Goal: Transaction & Acquisition: Download file/media

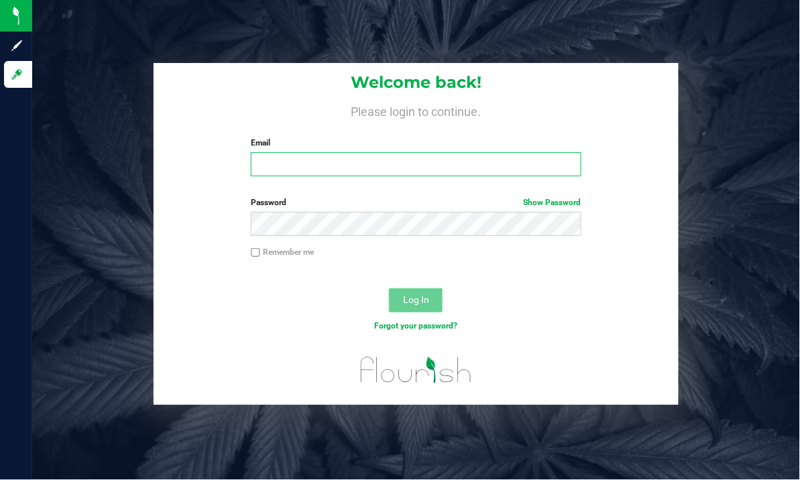
type input "[EMAIL_ADDRESS][DOMAIN_NAME]"
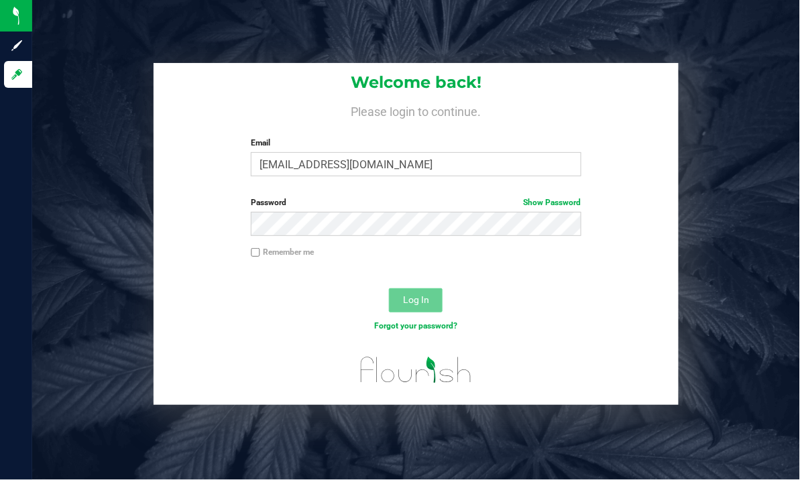
click at [429, 300] on span "Log In" at bounding box center [416, 299] width 26 height 11
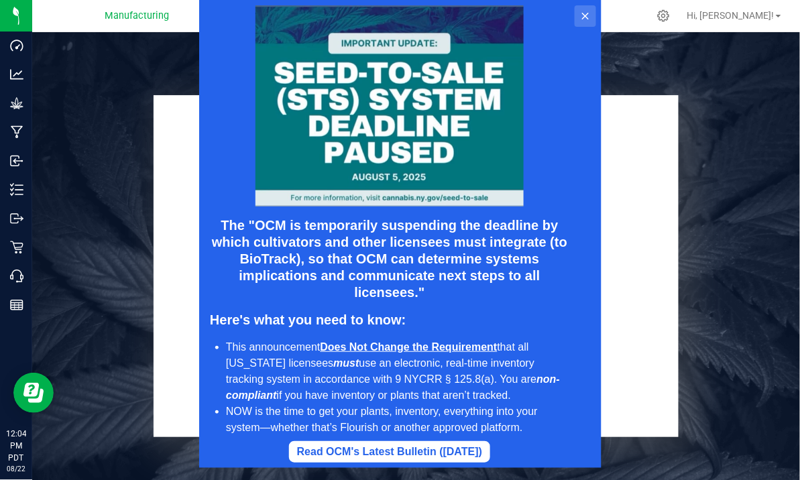
click at [587, 9] on button at bounding box center [584, 15] width 21 height 21
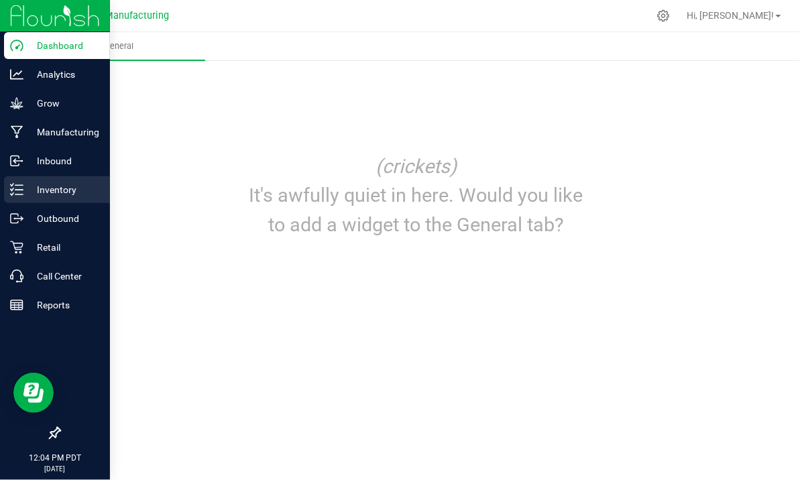
click at [60, 192] on p "Inventory" at bounding box center [63, 190] width 80 height 16
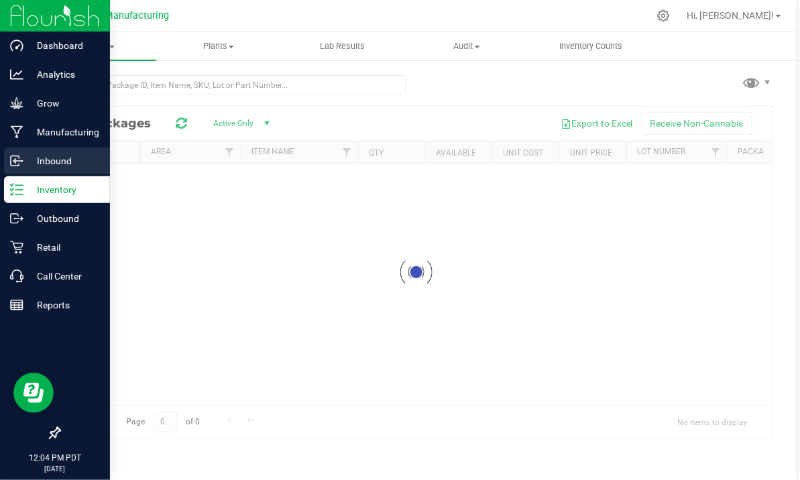
click at [51, 156] on p "Inbound" at bounding box center [63, 161] width 80 height 16
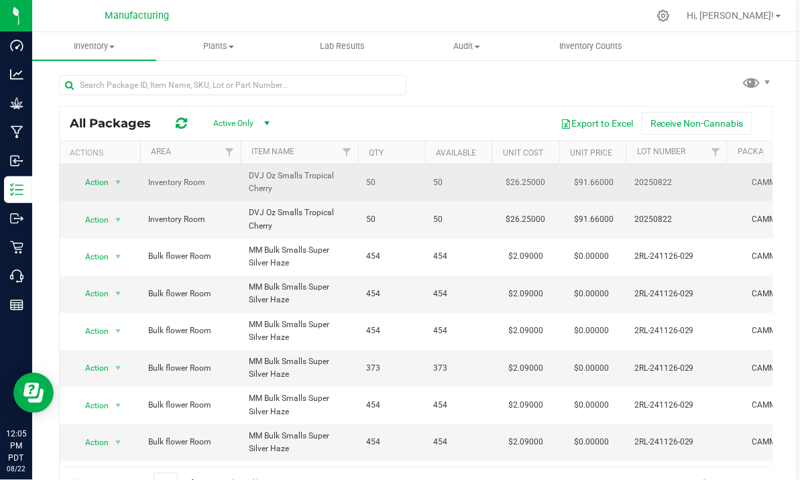
click at [469, 188] on span "50" at bounding box center [458, 182] width 51 height 13
click at [480, 178] on span "50" at bounding box center [458, 182] width 51 height 13
click at [98, 181] on span "Action" at bounding box center [91, 182] width 36 height 19
click at [456, 189] on td "50" at bounding box center [458, 182] width 67 height 37
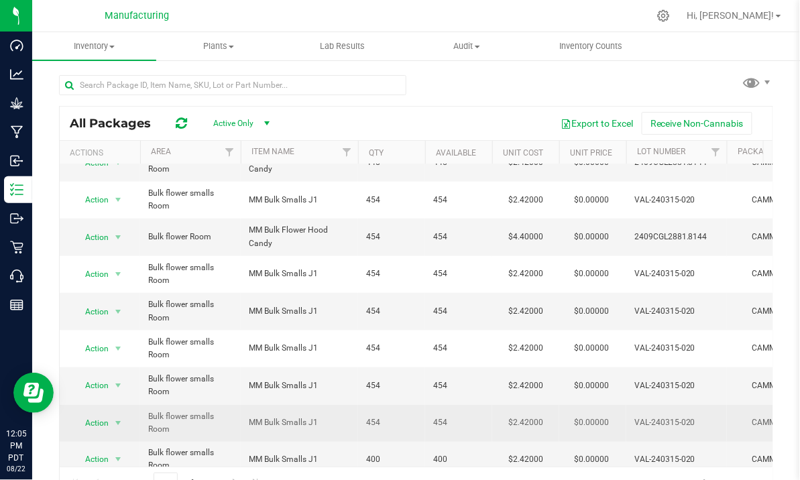
drag, startPoint x: 335, startPoint y: 457, endPoint x: 405, endPoint y: 424, distance: 77.4
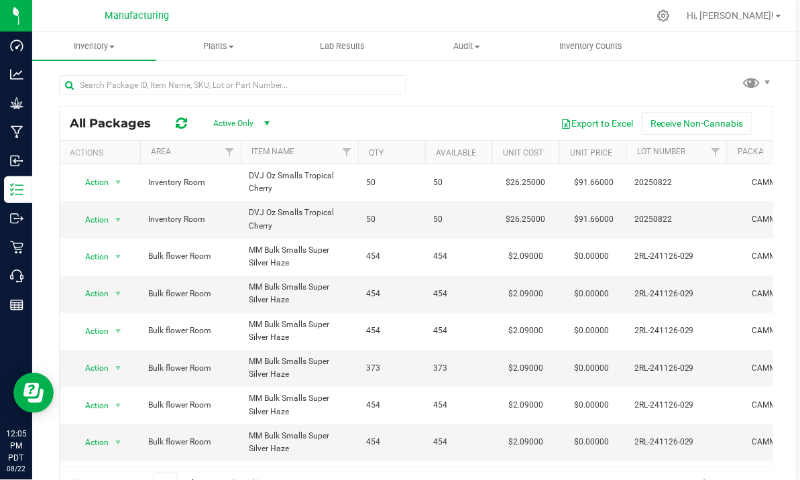
click at [391, 101] on div at bounding box center [232, 90] width 347 height 31
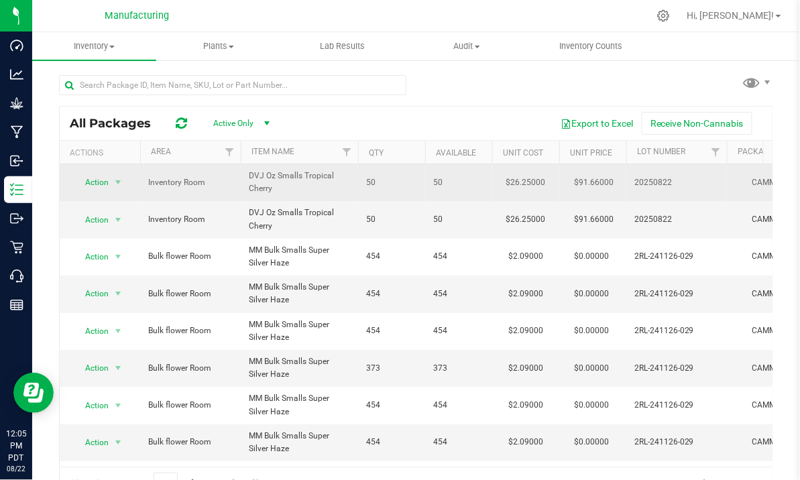
click at [563, 182] on td "$91.66000" at bounding box center [592, 182] width 67 height 37
drag, startPoint x: 563, startPoint y: 182, endPoint x: 663, endPoint y: 180, distance: 100.6
click at [663, 180] on span "20250822" at bounding box center [676, 182] width 84 height 13
click at [231, 184] on span "Inventory Room" at bounding box center [190, 182] width 84 height 13
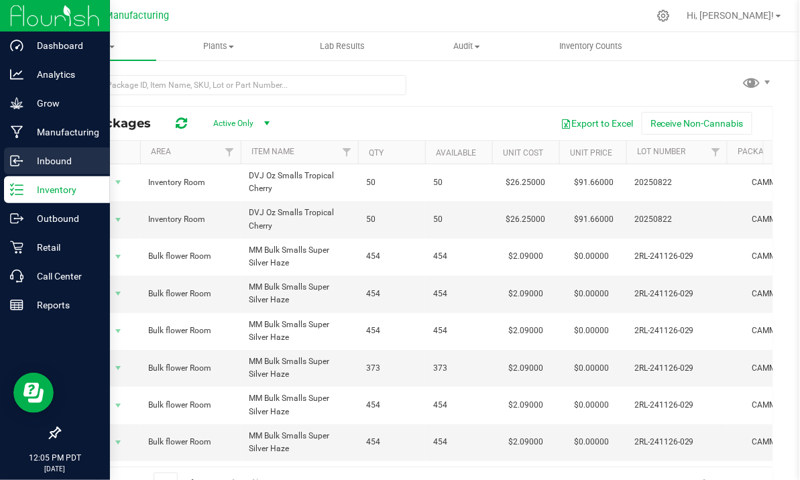
click at [50, 156] on p "Inbound" at bounding box center [63, 161] width 80 height 16
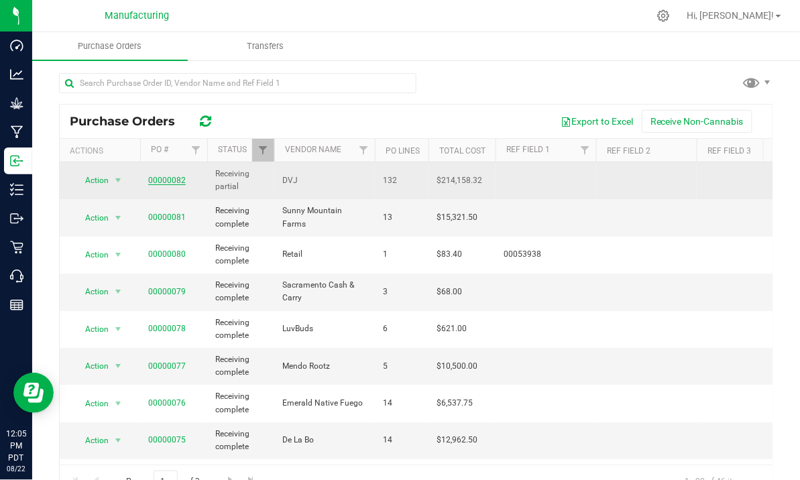
click at [157, 178] on link "00000082" at bounding box center [167, 180] width 38 height 9
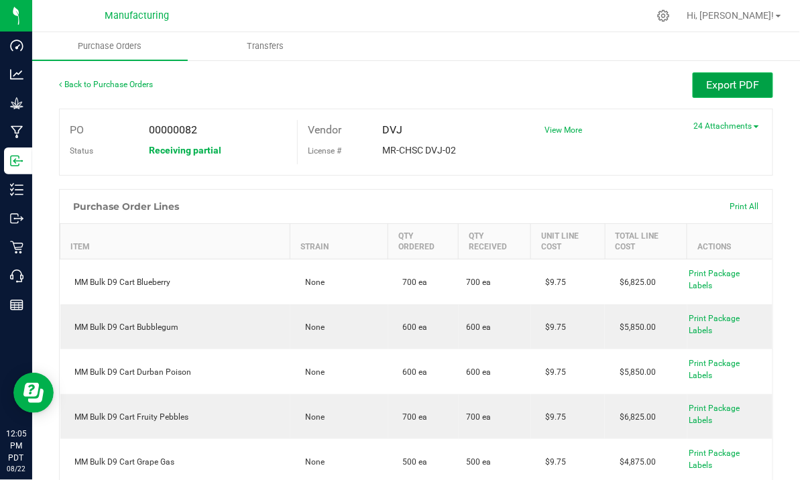
click at [720, 89] on span "Export PDF" at bounding box center [733, 84] width 53 height 13
